Goal: Task Accomplishment & Management: Manage account settings

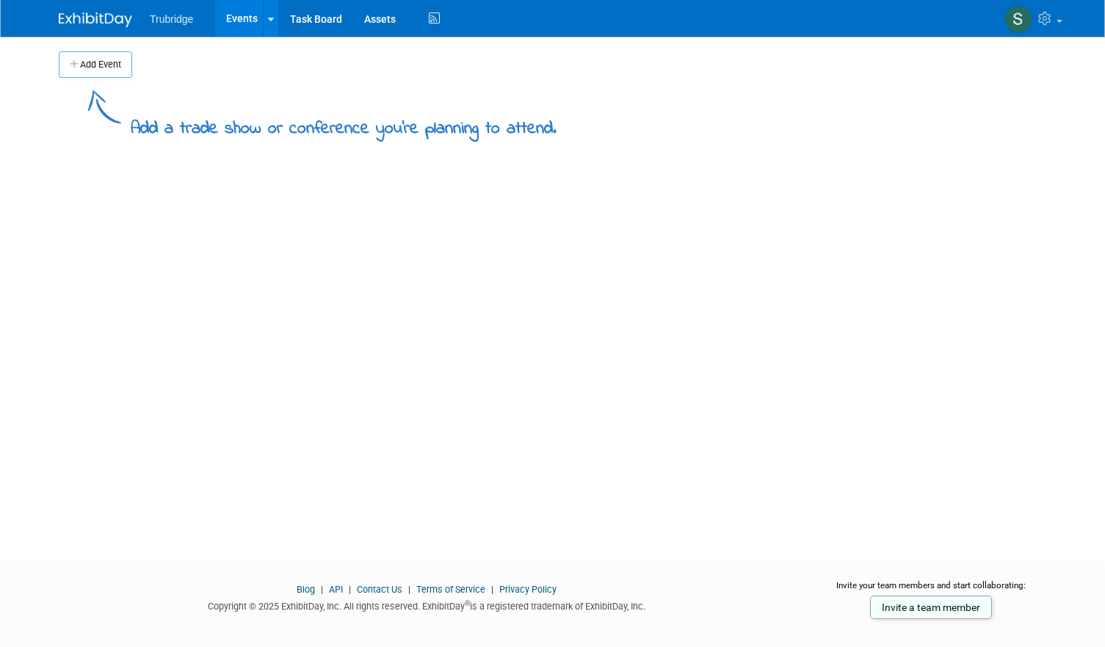
click at [171, 17] on span "Trubridge" at bounding box center [171, 19] width 43 height 12
click at [271, 18] on icon at bounding box center [271, 20] width 6 height 10
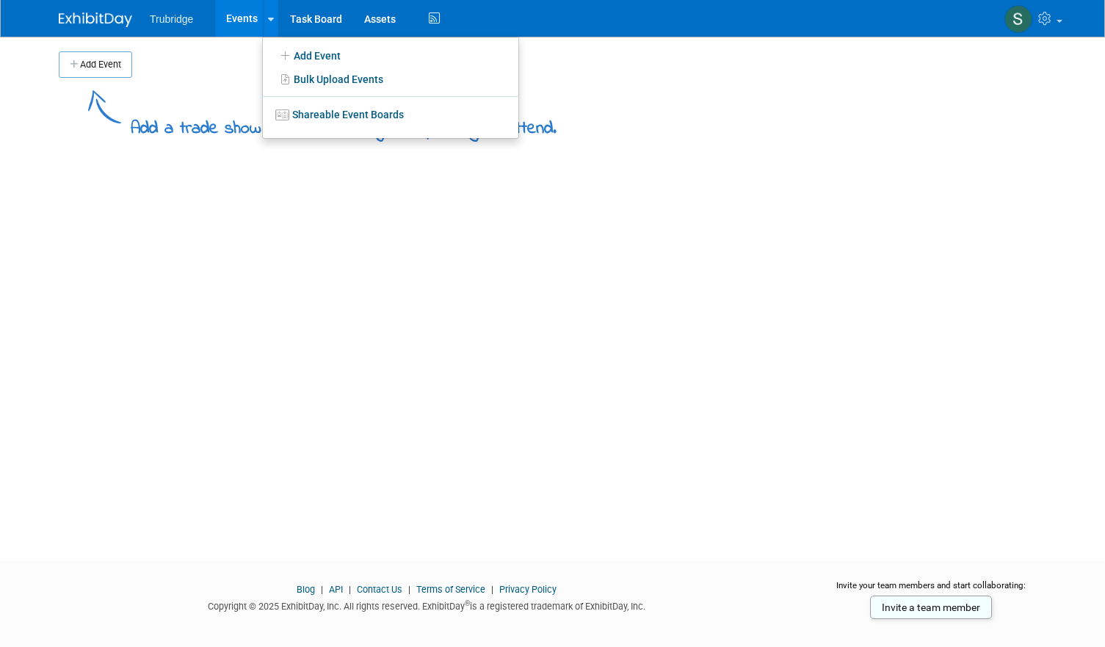
click at [238, 17] on link "Events" at bounding box center [242, 18] width 54 height 37
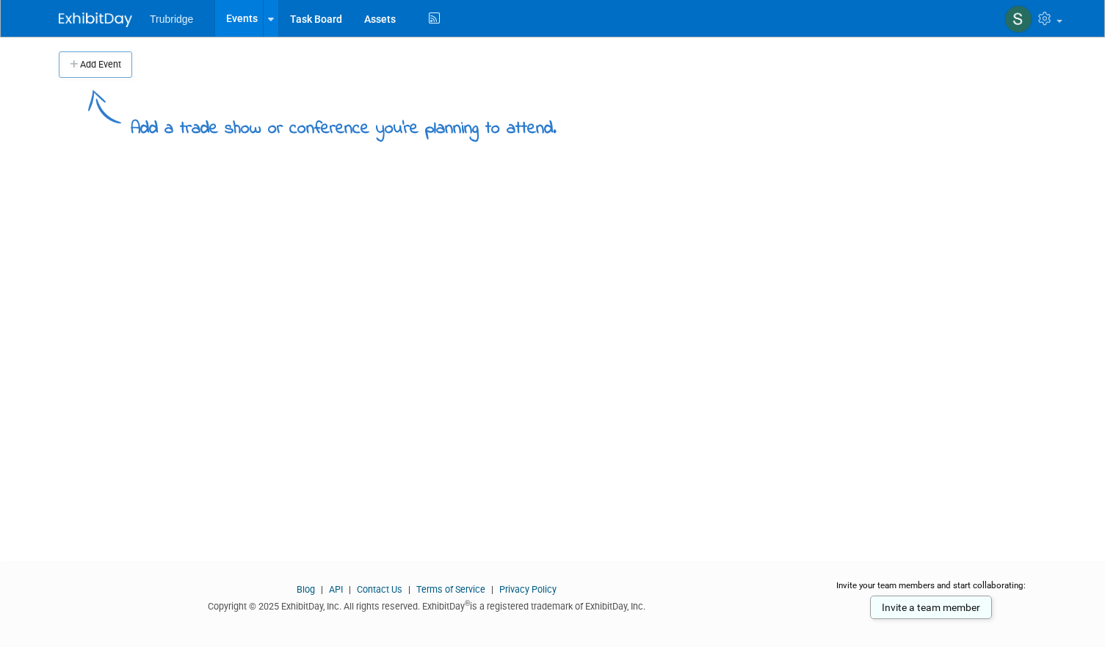
click at [72, 18] on img at bounding box center [95, 19] width 73 height 15
click at [309, 14] on link "Task Board" at bounding box center [316, 18] width 74 height 37
click at [1053, 18] on icon at bounding box center [1046, 18] width 17 height 13
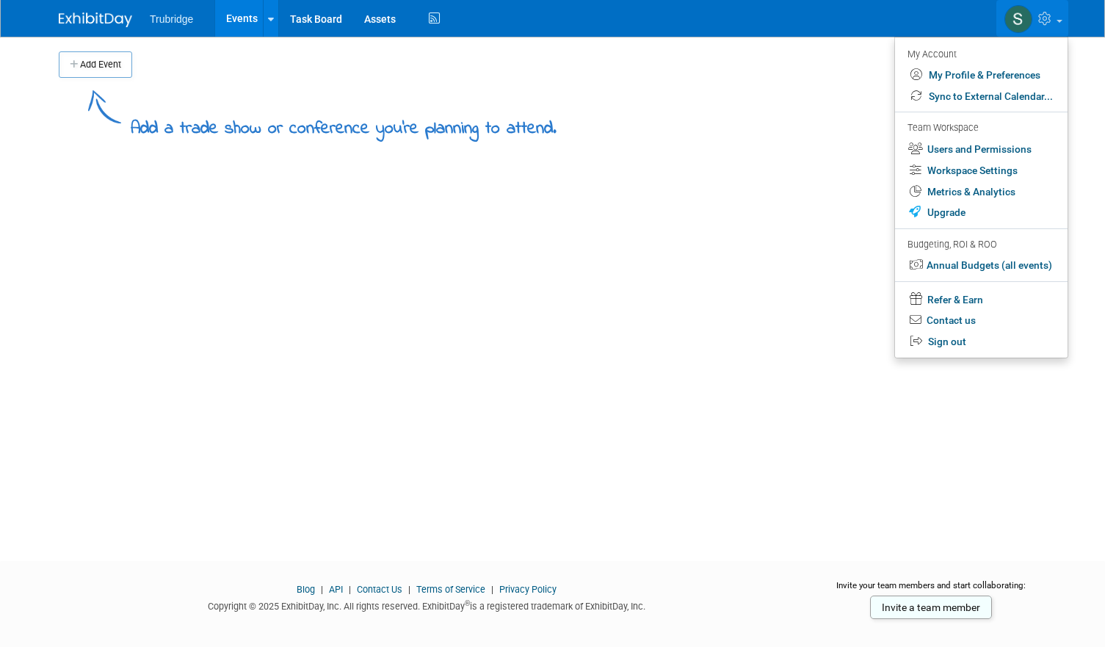
click at [1017, 18] on img at bounding box center [1018, 19] width 28 height 28
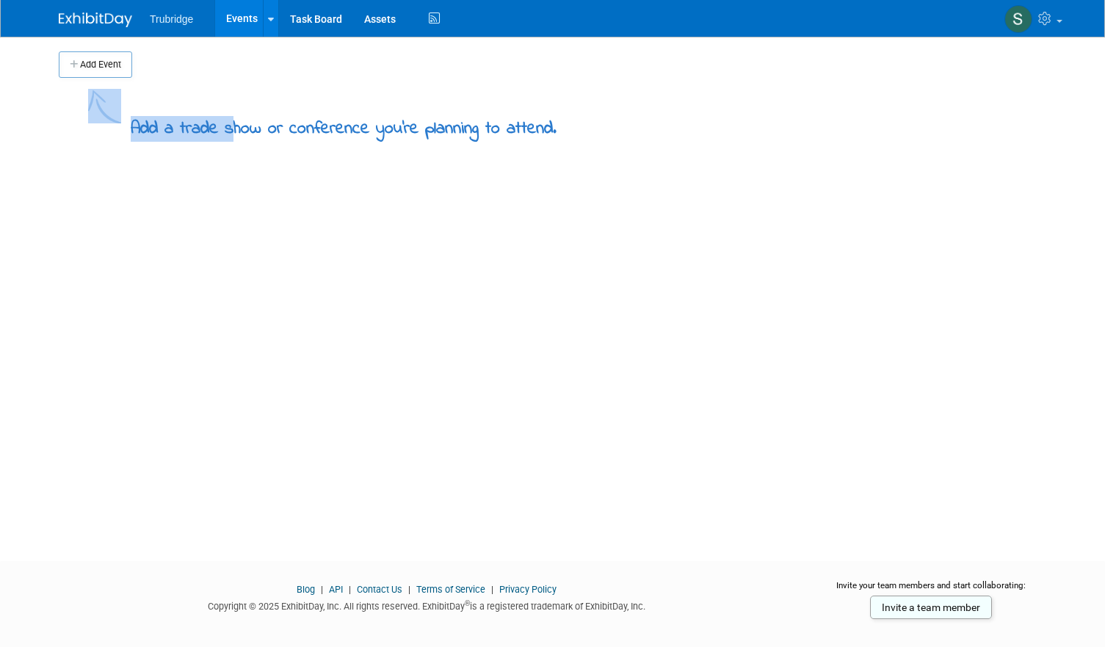
drag, startPoint x: 231, startPoint y: 123, endPoint x: 583, endPoint y: 125, distance: 351.7
click at [583, 125] on div "Add a trade show or conference you're planning to attend." at bounding box center [553, 110] width 988 height 64
click at [225, 201] on div "Add Event Add a trade show or conference you're planning to attend. New Event D…" at bounding box center [553, 286] width 1010 height 498
click at [383, 17] on link "Assets" at bounding box center [380, 18] width 54 height 37
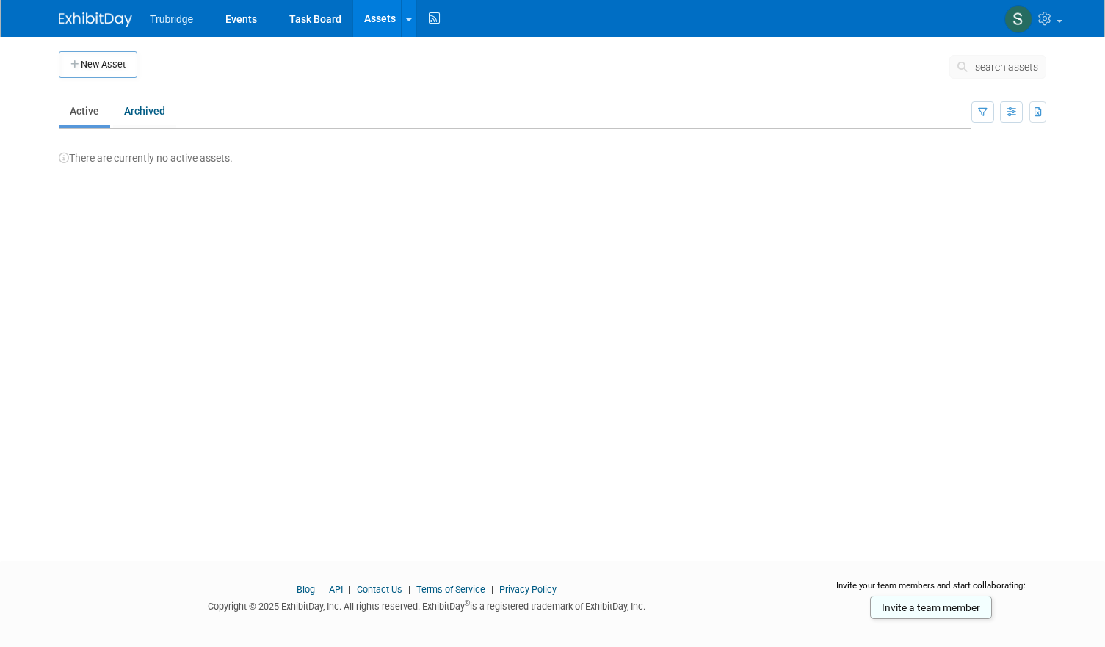
click at [167, 18] on span "Trubridge" at bounding box center [171, 19] width 43 height 12
click at [104, 18] on img at bounding box center [95, 19] width 73 height 15
